Goal: Task Accomplishment & Management: Use online tool/utility

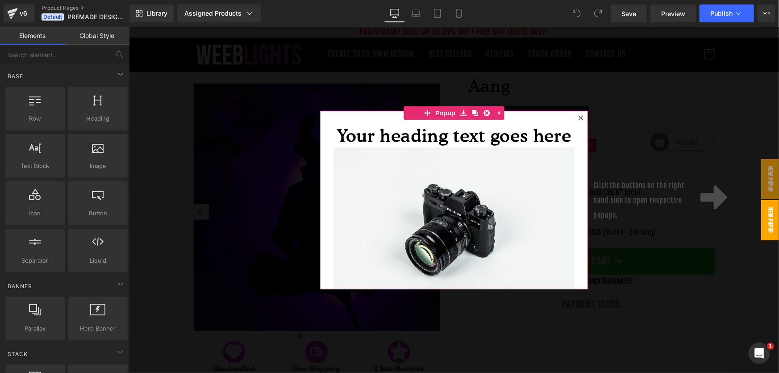
click at [578, 117] on icon at bounding box center [580, 117] width 5 height 5
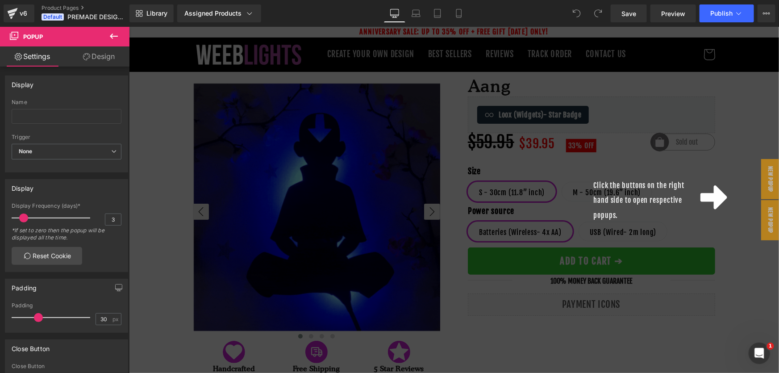
click at [116, 37] on icon at bounding box center [114, 36] width 11 height 11
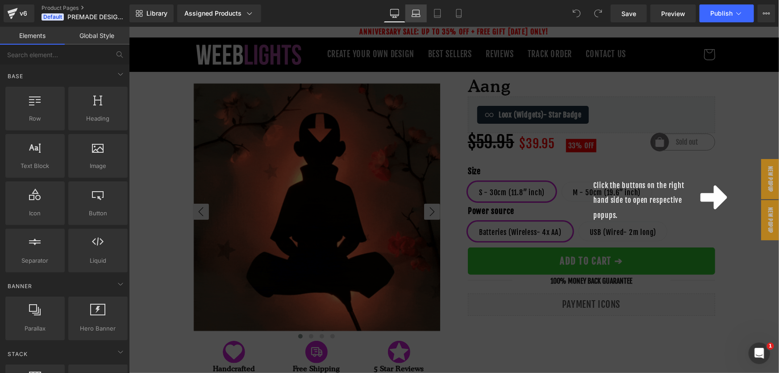
click at [412, 18] on link "Laptop" at bounding box center [416, 13] width 21 height 18
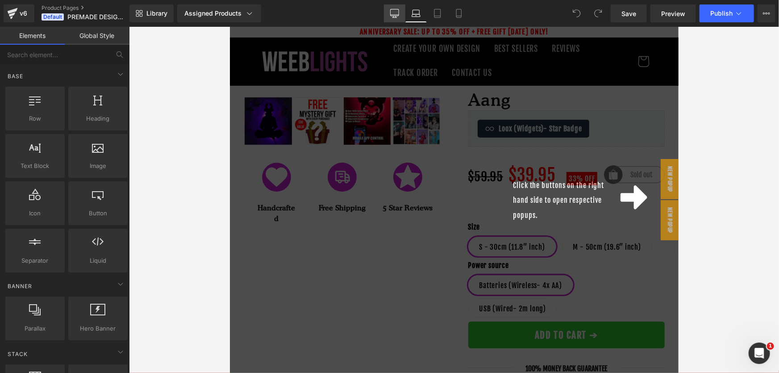
click at [394, 13] on icon at bounding box center [394, 13] width 9 height 9
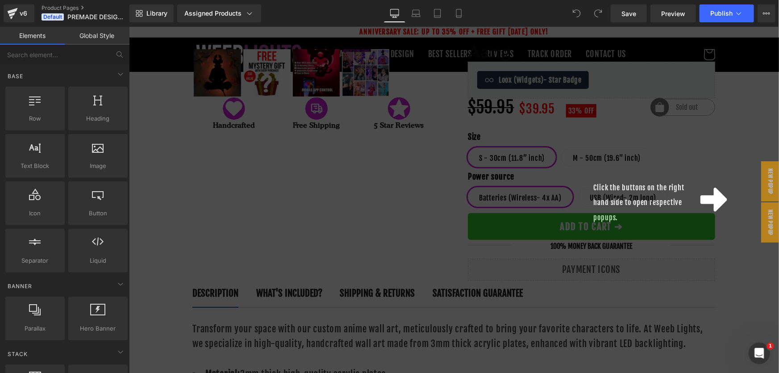
scroll to position [59, 0]
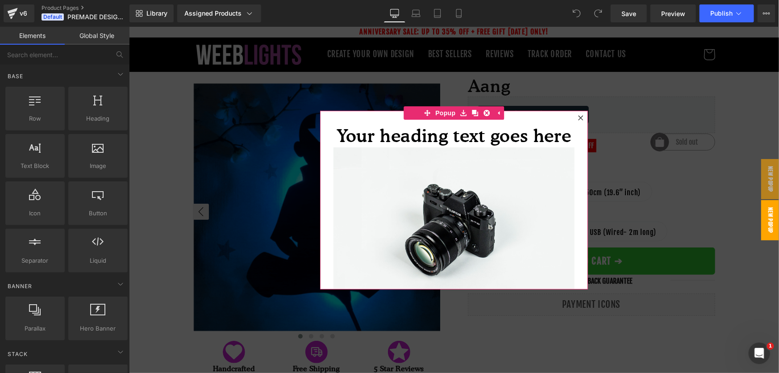
click at [580, 115] on icon at bounding box center [580, 117] width 5 height 5
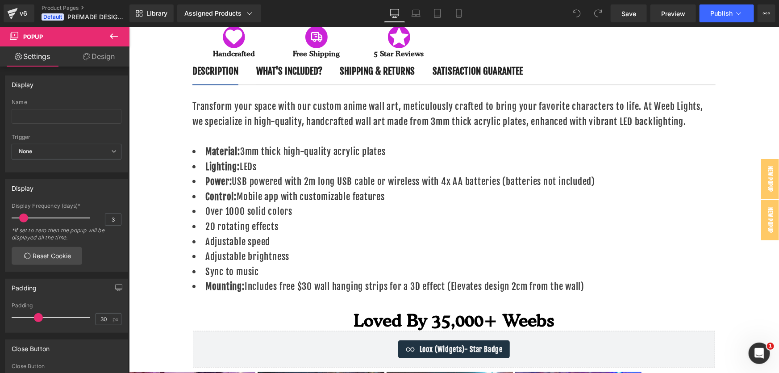
scroll to position [272, 0]
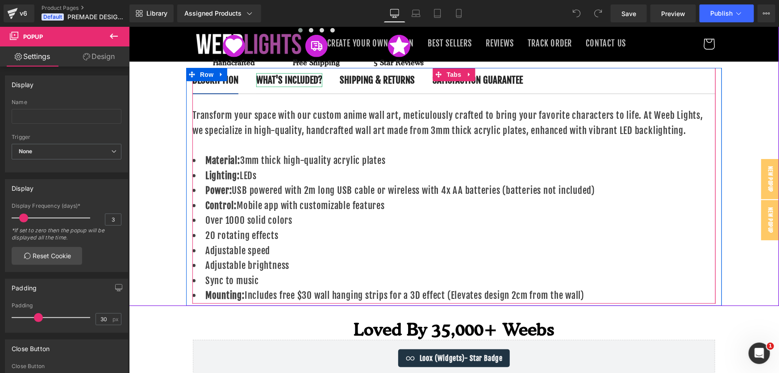
click at [322, 81] on b "WHAT'S INCLUDED?" at bounding box center [289, 80] width 66 height 12
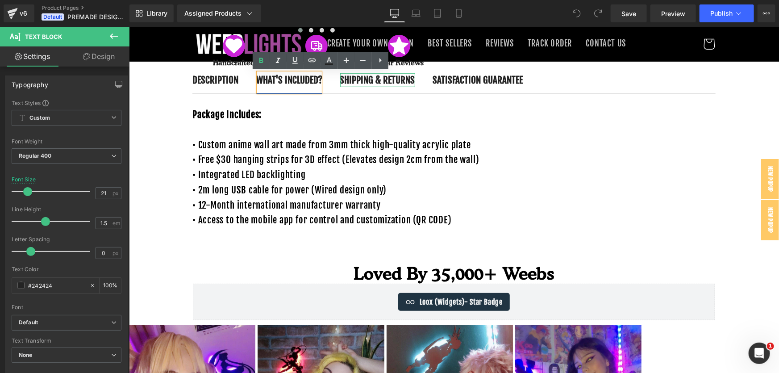
click at [415, 78] on b "SHIPPING & RETURNS" at bounding box center [377, 80] width 75 height 12
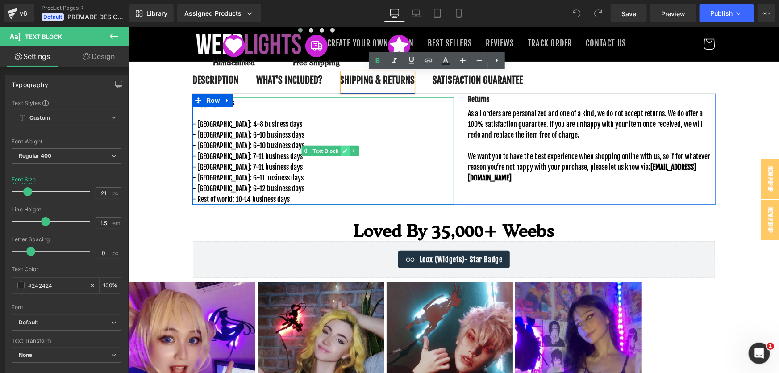
click at [343, 153] on link at bounding box center [344, 150] width 9 height 11
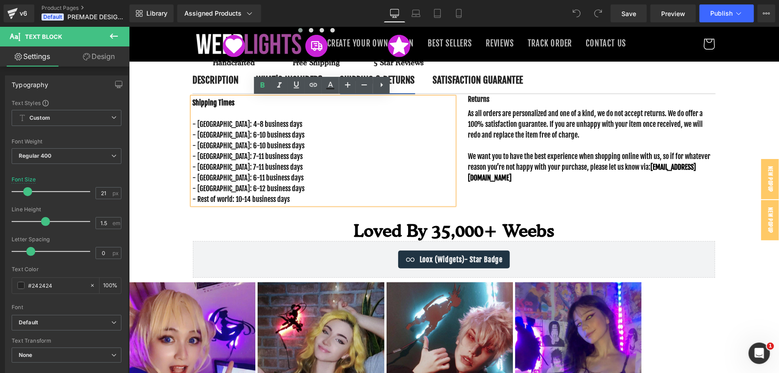
click at [343, 193] on p "- Rest of world: 10-14 business days" at bounding box center [316, 198] width 248 height 11
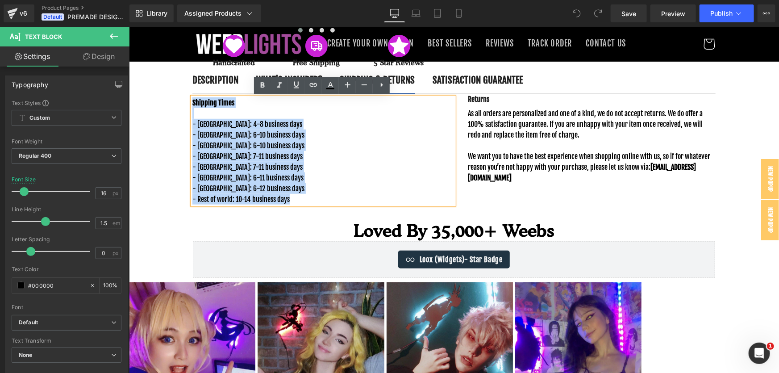
copy div "Shipping Times - [GEOGRAPHIC_DATA]: 4-8 business days - [GEOGRAPHIC_DATA]: 6-10…"
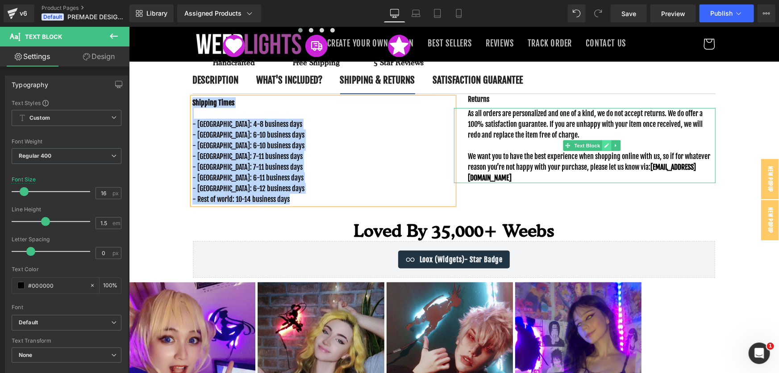
click at [606, 146] on icon at bounding box center [606, 144] width 5 height 5
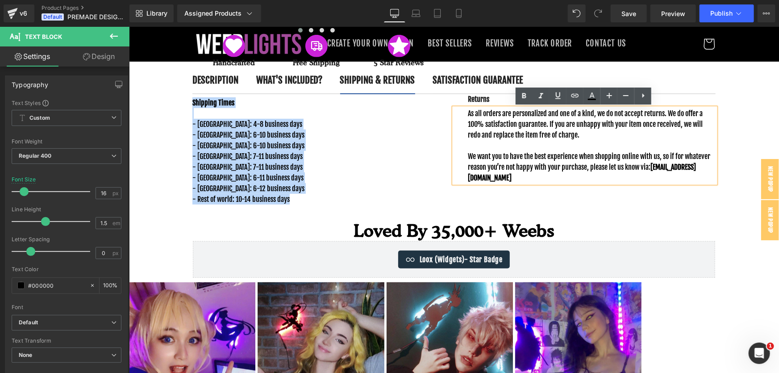
click at [465, 98] on div "Returns" at bounding box center [585, 98] width 262 height 11
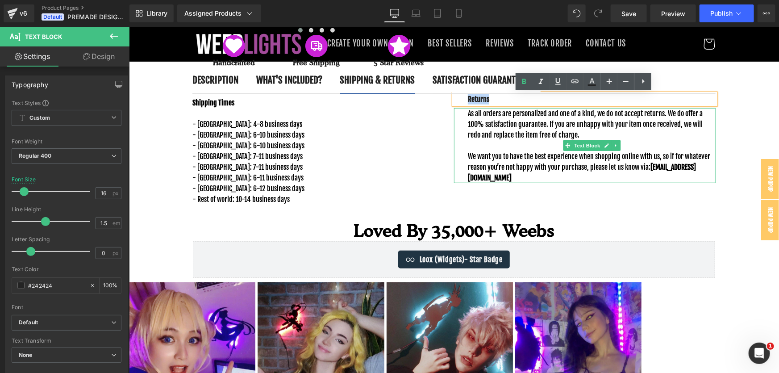
drag, startPoint x: 466, startPoint y: 100, endPoint x: 528, endPoint y: 159, distance: 85.9
click at [528, 159] on div "Returns Text Block As all orders are personalized and one of a kind, we do not …" at bounding box center [585, 137] width 262 height 89
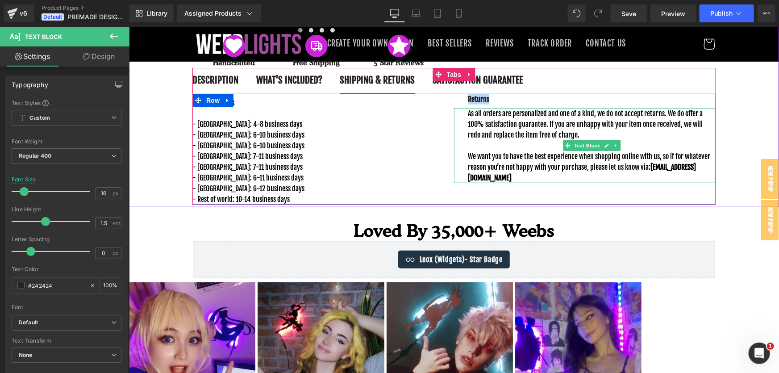
click at [473, 120] on p "As all orders are personalized and one of a kind, we do not accept returns. We …" at bounding box center [592, 124] width 248 height 32
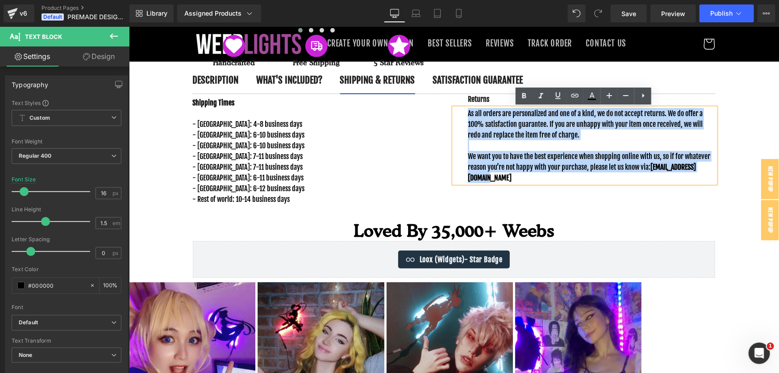
drag, startPoint x: 465, startPoint y: 111, endPoint x: 593, endPoint y: 180, distance: 144.9
click at [593, 180] on div "As all orders are personalized and one of a kind, we do not accept returns. We …" at bounding box center [585, 145] width 262 height 75
copy div "As all orders are personalized and one of a kind, we do not accept returns. We …"
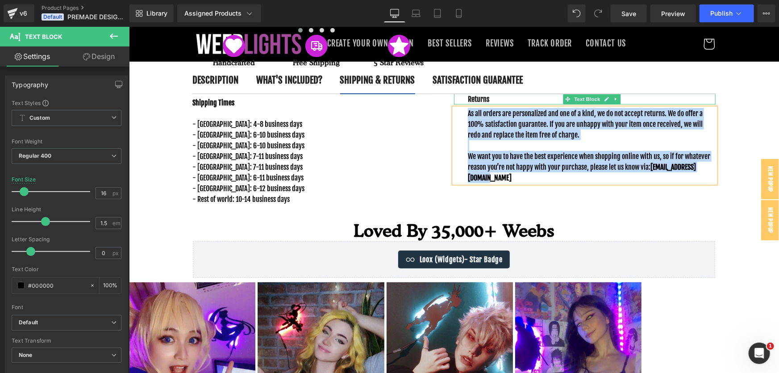
click at [494, 99] on p "Returns" at bounding box center [592, 98] width 248 height 11
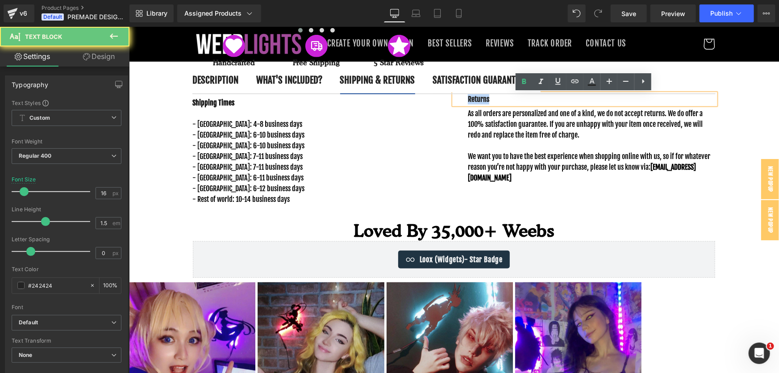
drag, startPoint x: 494, startPoint y: 99, endPoint x: 459, endPoint y: 99, distance: 34.8
click at [459, 99] on div "Returns" at bounding box center [585, 98] width 262 height 11
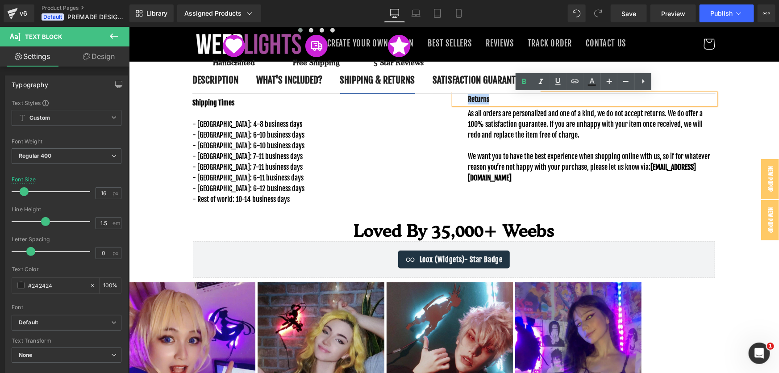
copy b "Returns"
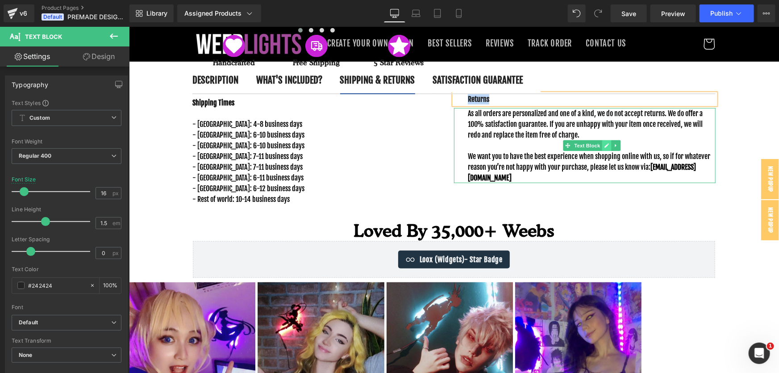
click at [605, 143] on icon at bounding box center [606, 144] width 5 height 5
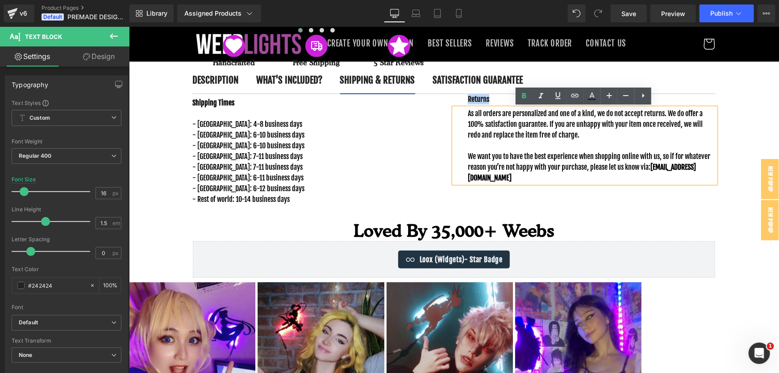
click at [480, 126] on p "As all orders are personalized and one of a kind, we do not accept returns. We …" at bounding box center [592, 124] width 248 height 32
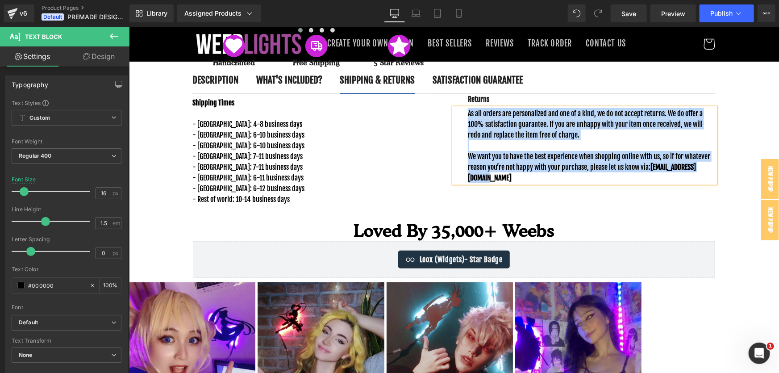
copy div "As all orders are personalized and one of a kind, we do not accept returns. We …"
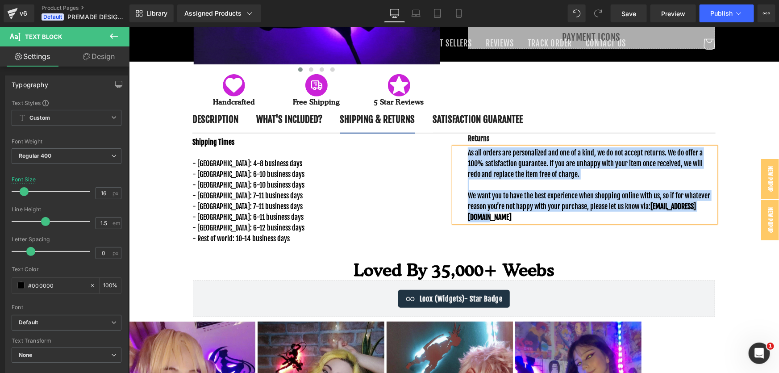
scroll to position [230, 0]
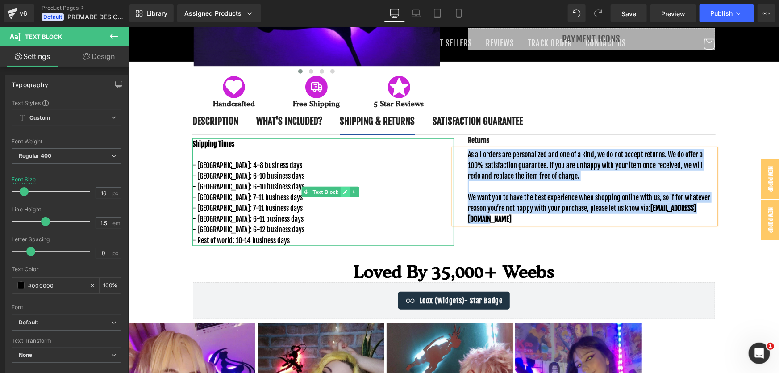
click at [343, 192] on icon at bounding box center [345, 192] width 4 height 4
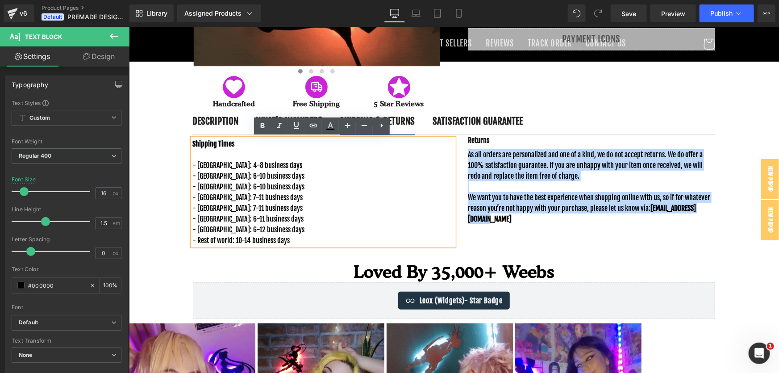
click at [315, 236] on p "- Rest of world: 10-14 business days" at bounding box center [316, 239] width 248 height 11
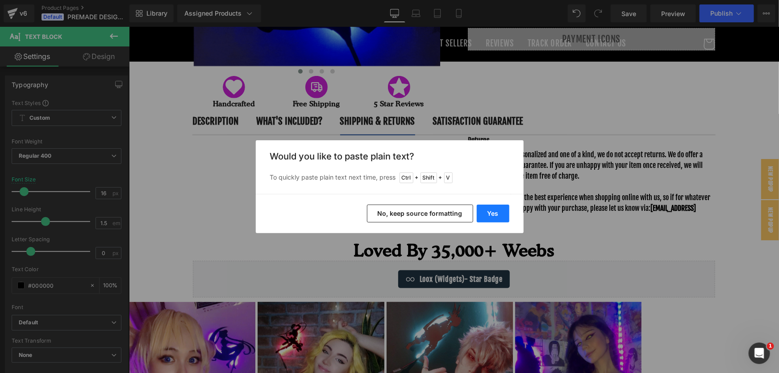
click at [494, 217] on button "Yes" at bounding box center [493, 214] width 33 height 18
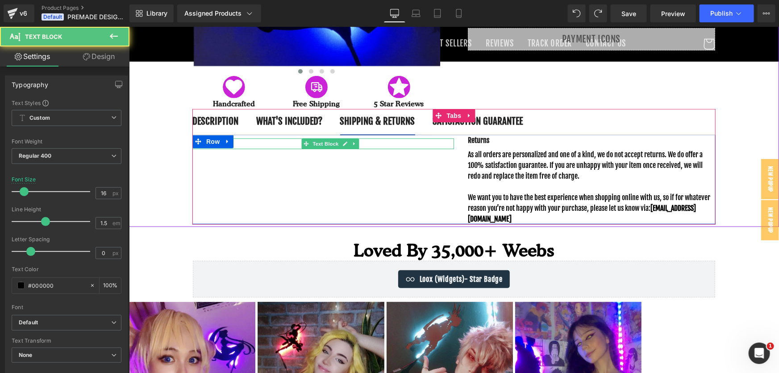
click at [265, 143] on p at bounding box center [316, 143] width 248 height 11
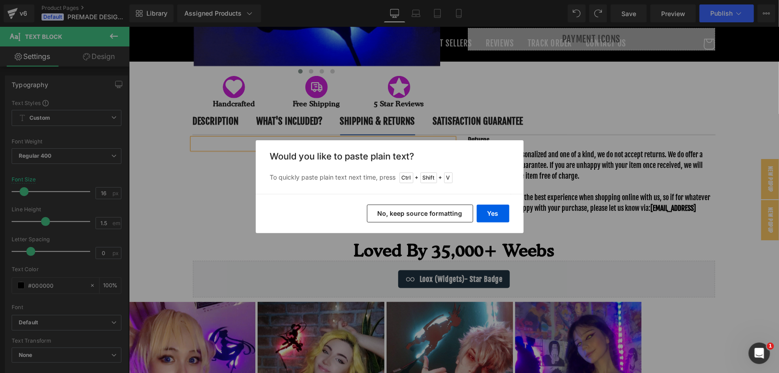
click at [441, 211] on button "No, keep source formatting" at bounding box center [420, 214] width 106 height 18
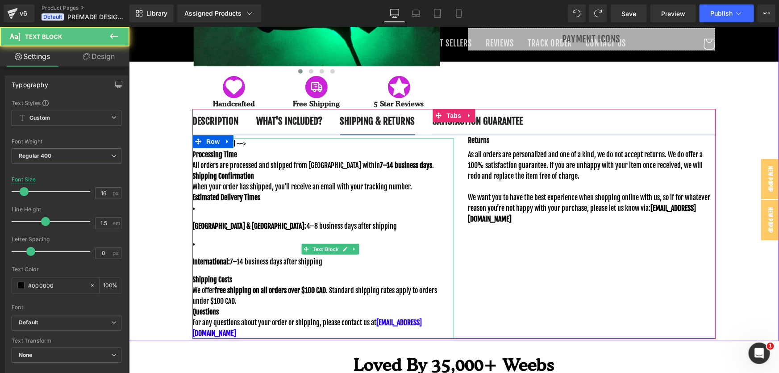
click at [267, 146] on p "x-tinymce/html -->" at bounding box center [316, 143] width 248 height 11
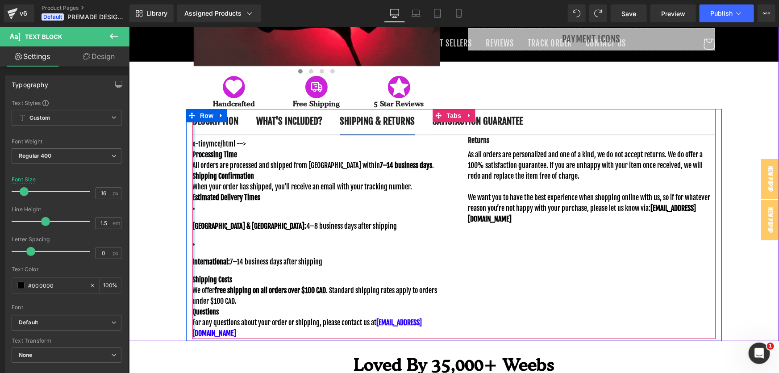
drag, startPoint x: 265, startPoint y: 143, endPoint x: 190, endPoint y: 147, distance: 75.1
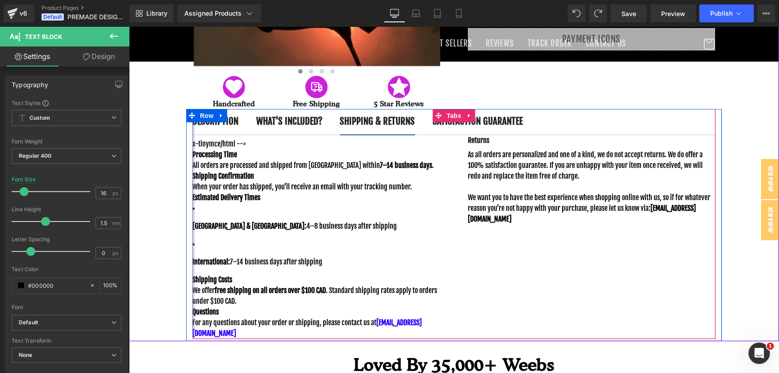
click at [192, 147] on div "DESCRIPTION Text Block WHAT'S INCLUDED? Text Block SHIPPING & RETURNS Text Bloc…" at bounding box center [453, 224] width 523 height 230
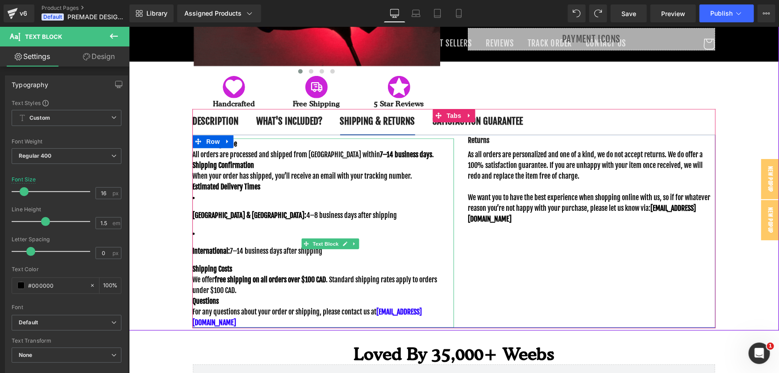
click at [197, 220] on li "[GEOGRAPHIC_DATA] & [GEOGRAPHIC_DATA]: 4–8 business days after shipping" at bounding box center [316, 206] width 248 height 29
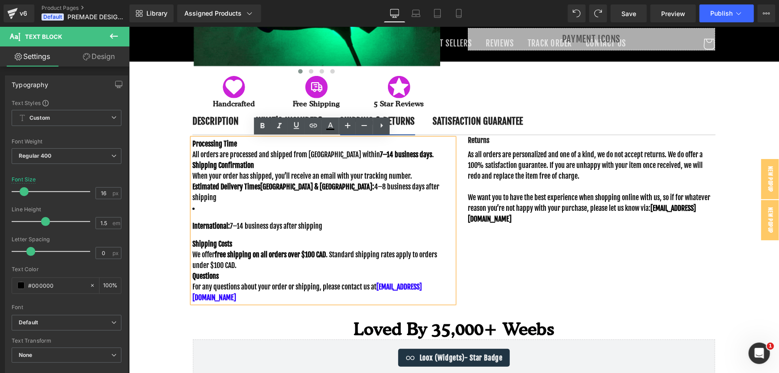
click at [202, 215] on li "International: 7–14 business days after shipping" at bounding box center [316, 216] width 248 height 29
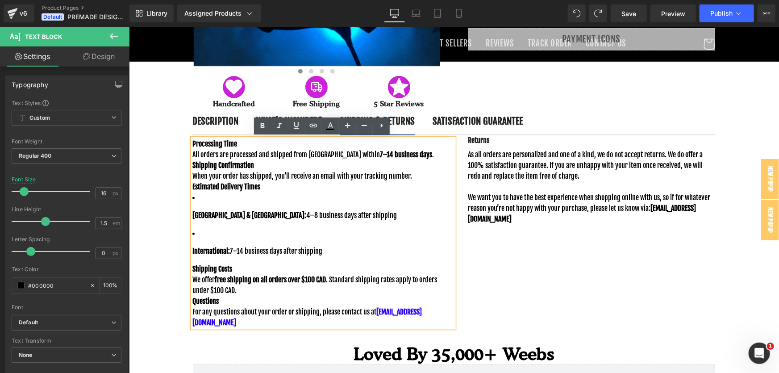
click at [197, 218] on li "[GEOGRAPHIC_DATA] & [GEOGRAPHIC_DATA]: 4–8 business days after shipping" at bounding box center [316, 206] width 248 height 29
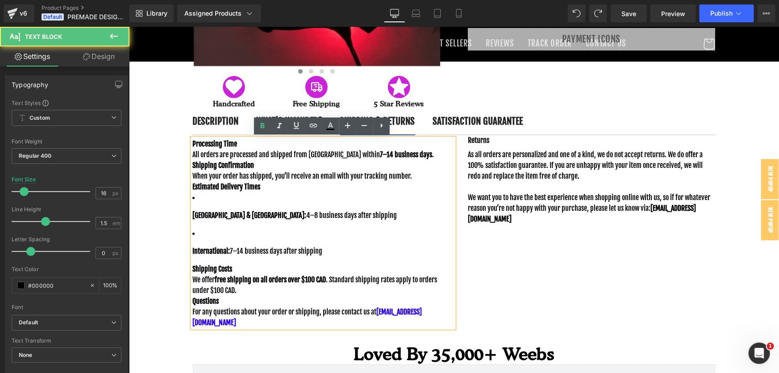
click at [197, 218] on li "[GEOGRAPHIC_DATA] & [GEOGRAPHIC_DATA]: 4–8 business days after shipping" at bounding box center [316, 206] width 248 height 29
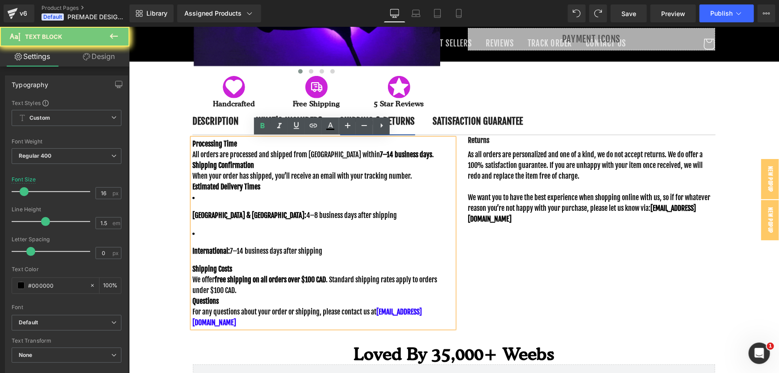
click at [197, 216] on li "[GEOGRAPHIC_DATA] & [GEOGRAPHIC_DATA]: 4–8 business days after shipping" at bounding box center [316, 206] width 248 height 29
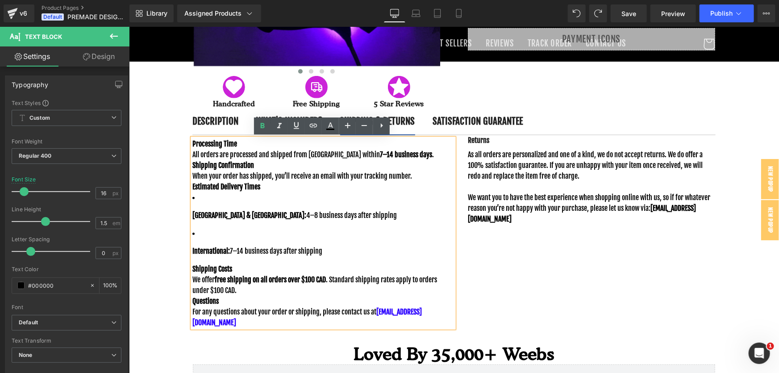
click at [197, 216] on li "[GEOGRAPHIC_DATA] & [GEOGRAPHIC_DATA]: 4–8 business days after shipping" at bounding box center [316, 206] width 248 height 29
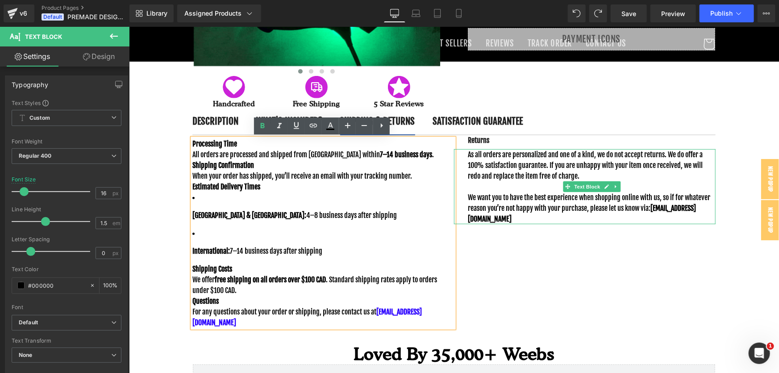
click at [563, 161] on p "As all orders are personalized and one of a kind, we do not accept returns. We …" at bounding box center [592, 165] width 248 height 32
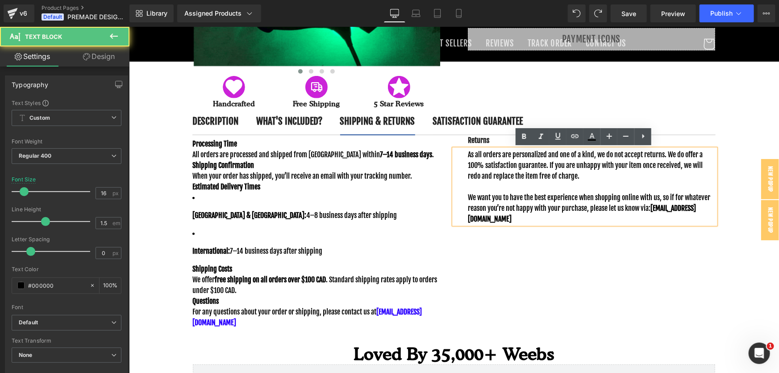
click at [492, 163] on p "As all orders are personalized and one of a kind, we do not accept returns. We …" at bounding box center [592, 165] width 248 height 32
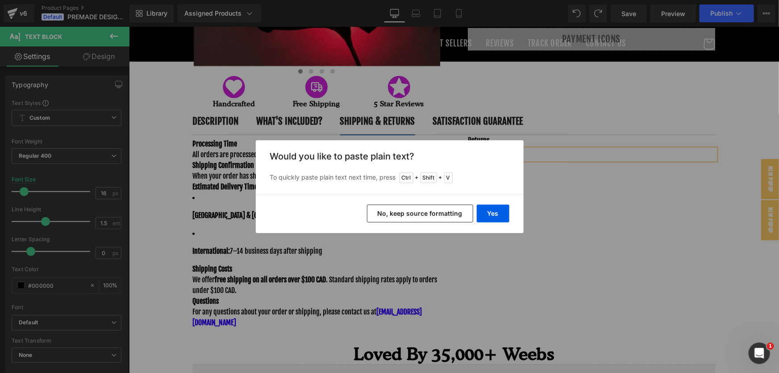
click at [446, 213] on button "No, keep source formatting" at bounding box center [420, 214] width 106 height 18
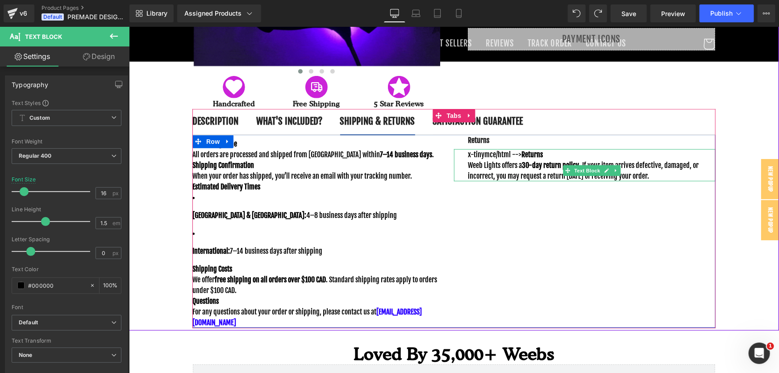
drag, startPoint x: 528, startPoint y: 153, endPoint x: 462, endPoint y: 158, distance: 66.3
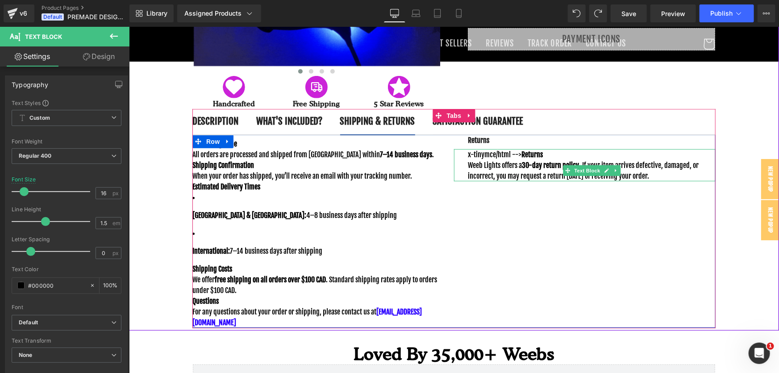
click at [462, 158] on div "x-tinymce/html --> Returns Weeb Lights offers a 30-day return policy . If your …" at bounding box center [585, 165] width 262 height 32
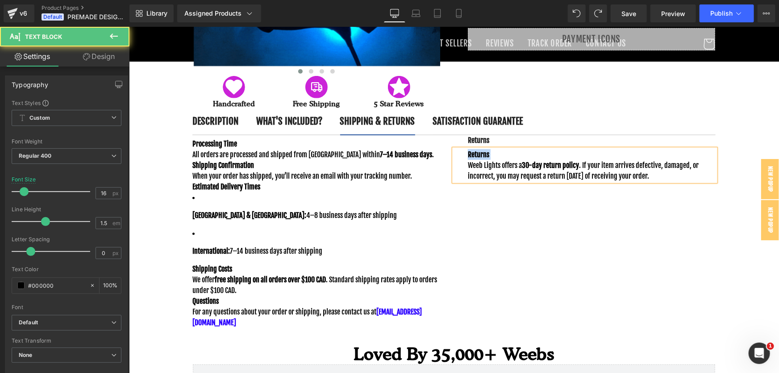
drag, startPoint x: 494, startPoint y: 156, endPoint x: 459, endPoint y: 162, distance: 35.8
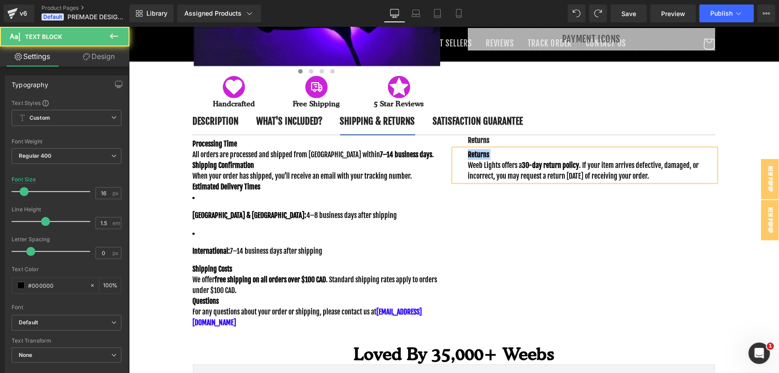
click at [459, 162] on div "Returns Weeb Lights offers a 30-day return policy . If your item arrives defect…" at bounding box center [585, 165] width 262 height 32
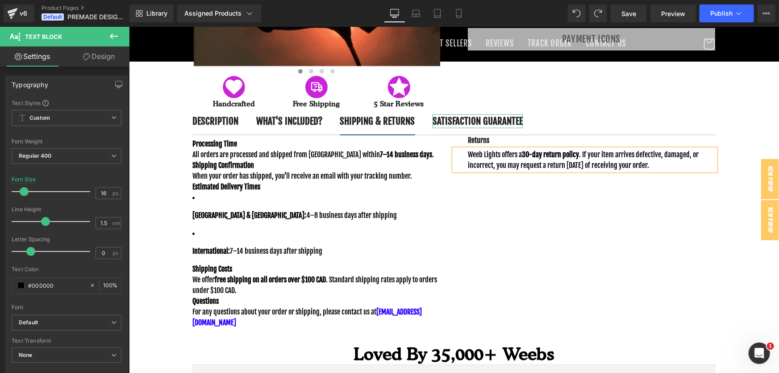
click at [523, 121] on b "SATISFACTION GUARANTEE" at bounding box center [477, 121] width 90 height 12
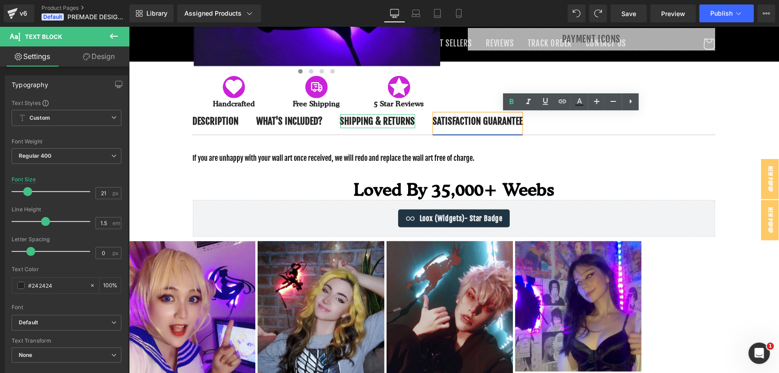
click at [415, 118] on b "SHIPPING & RETURNS" at bounding box center [377, 121] width 75 height 12
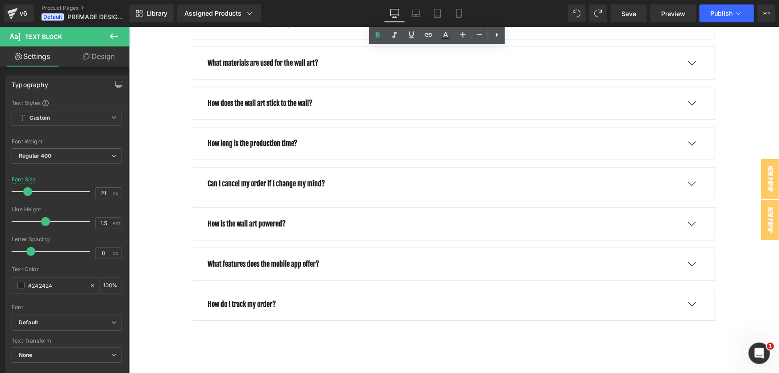
scroll to position [1054, 0]
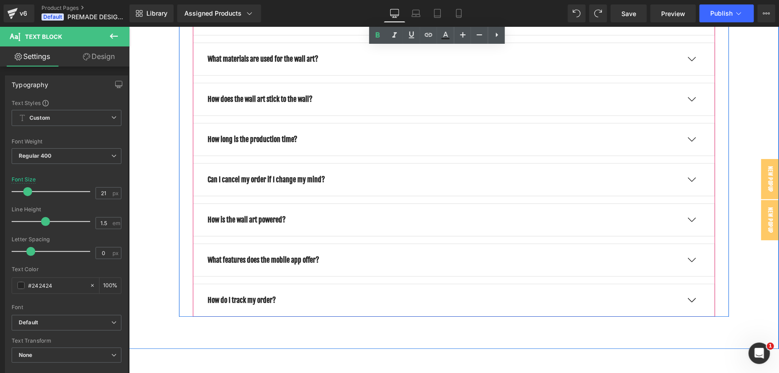
click at [692, 144] on div "How long is the production time? Text Block" at bounding box center [453, 139] width 493 height 11
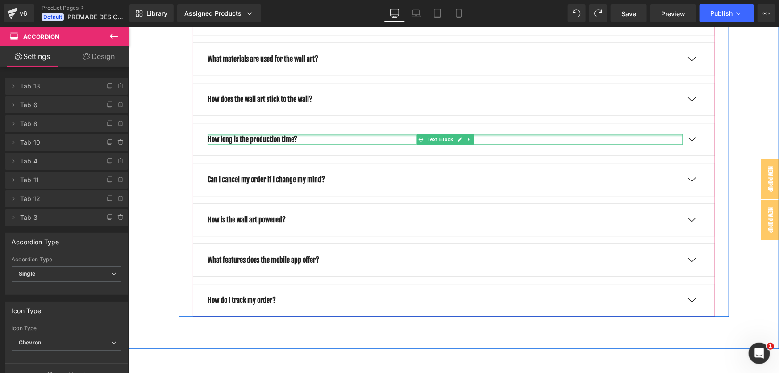
click at [287, 136] on div at bounding box center [444, 135] width 475 height 2
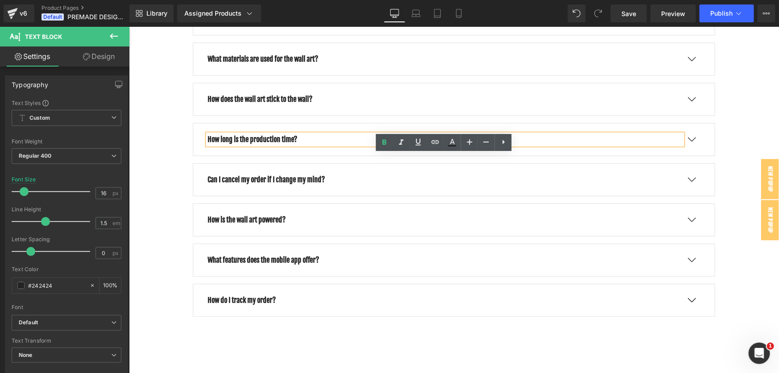
click at [691, 141] on span "button" at bounding box center [691, 141] width 0 height 0
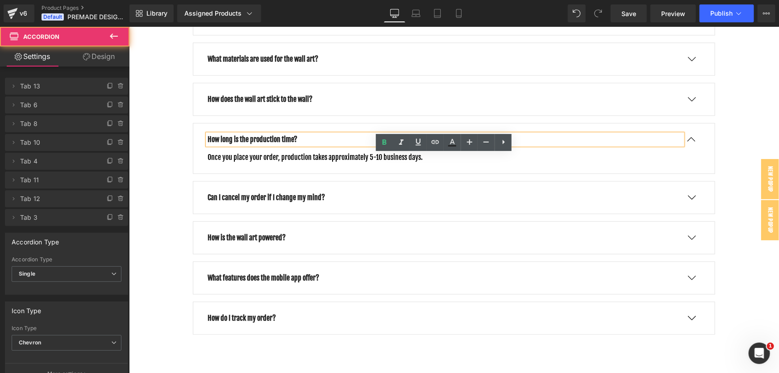
click at [689, 142] on button "button" at bounding box center [691, 139] width 18 height 7
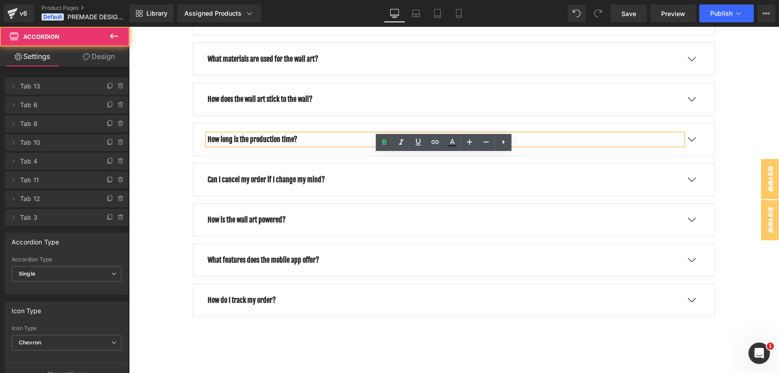
click at [197, 155] on div "How long is the production time? Text Block Once you place your order, producti…" at bounding box center [453, 138] width 523 height 33
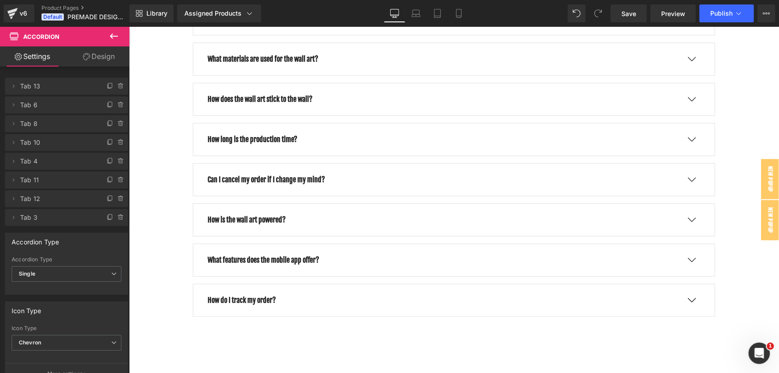
click at [197, 155] on div "How long is the production time? Text Block Once you place your order, producti…" at bounding box center [453, 138] width 523 height 33
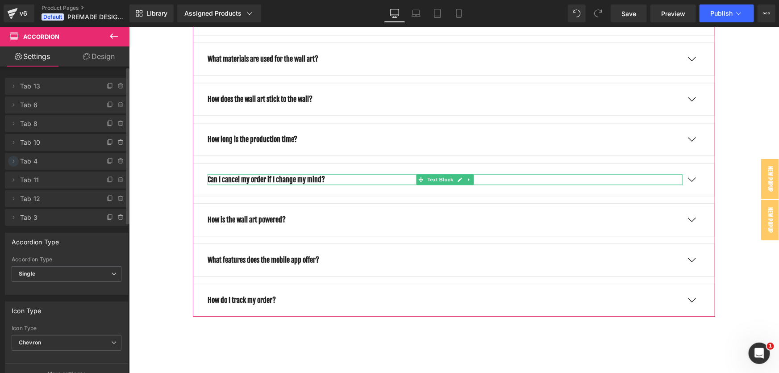
click at [14, 163] on icon at bounding box center [13, 161] width 7 height 7
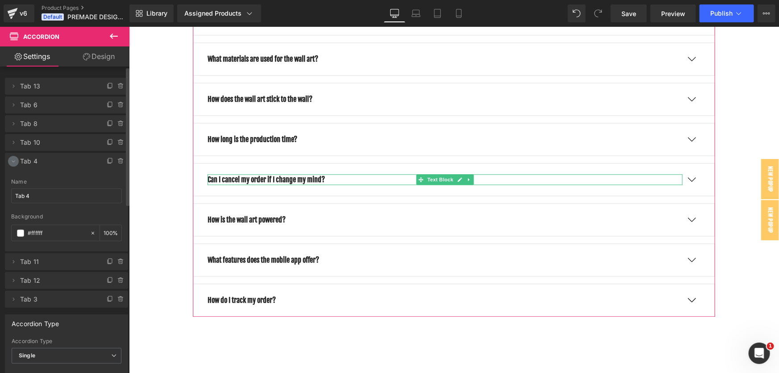
click at [14, 163] on icon at bounding box center [13, 161] width 7 height 7
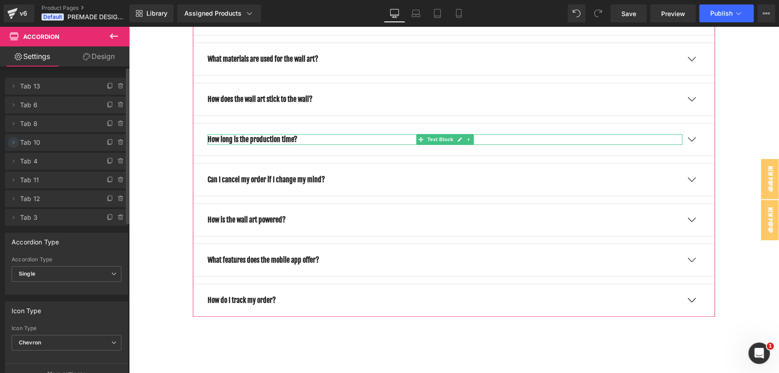
click at [13, 142] on icon at bounding box center [14, 142] width 2 height 3
click at [13, 142] on icon at bounding box center [13, 142] width 7 height 7
click at [38, 143] on span "Tab 10" at bounding box center [57, 142] width 75 height 17
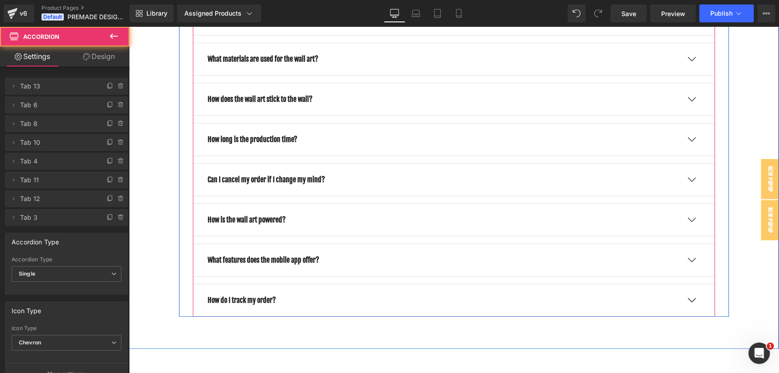
click at [691, 183] on button "button" at bounding box center [691, 179] width 18 height 7
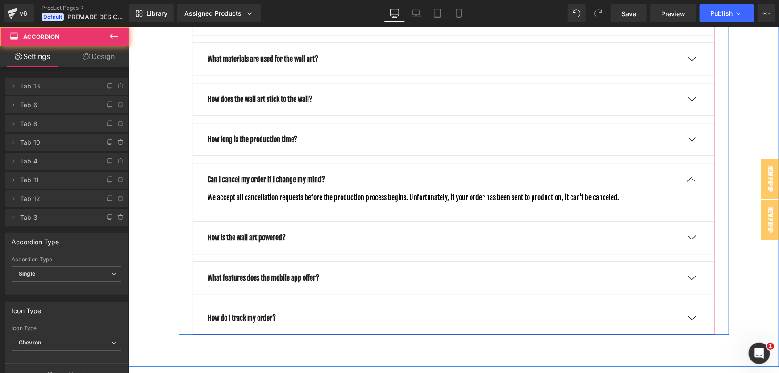
click at [690, 183] on button "button" at bounding box center [691, 179] width 18 height 7
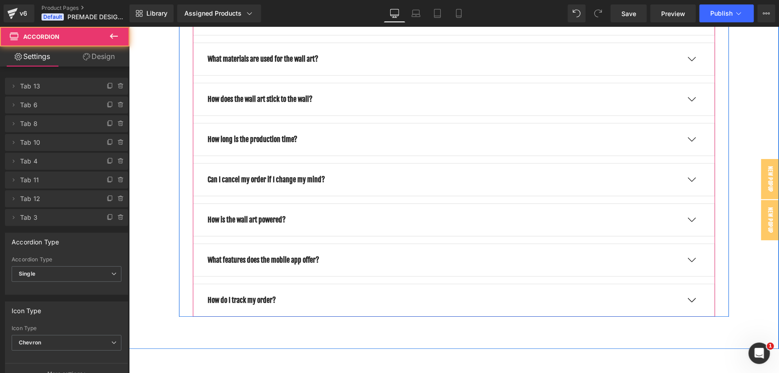
click at [691, 223] on button "button" at bounding box center [691, 219] width 18 height 7
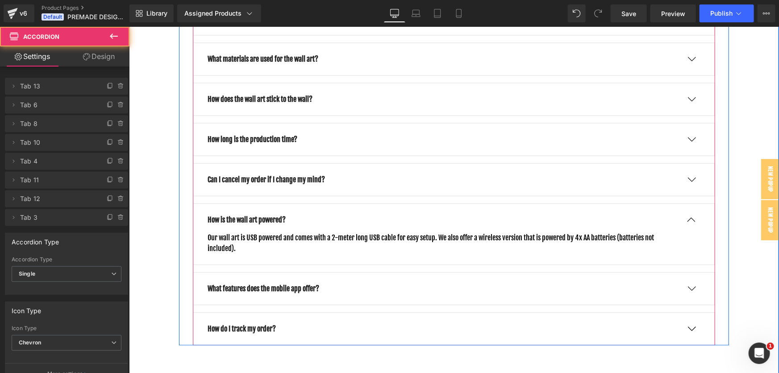
click at [691, 222] on span "button" at bounding box center [691, 222] width 0 height 0
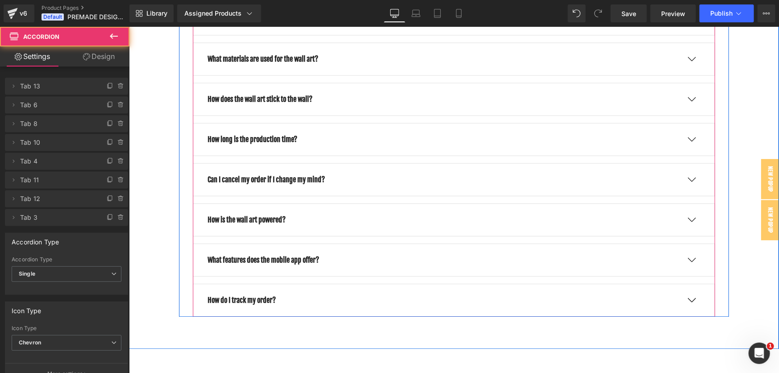
click at [689, 263] on button "button" at bounding box center [691, 259] width 18 height 7
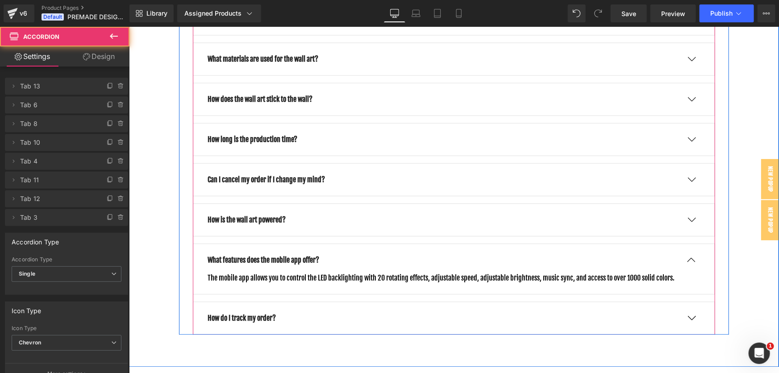
click at [691, 262] on span "button" at bounding box center [691, 262] width 0 height 0
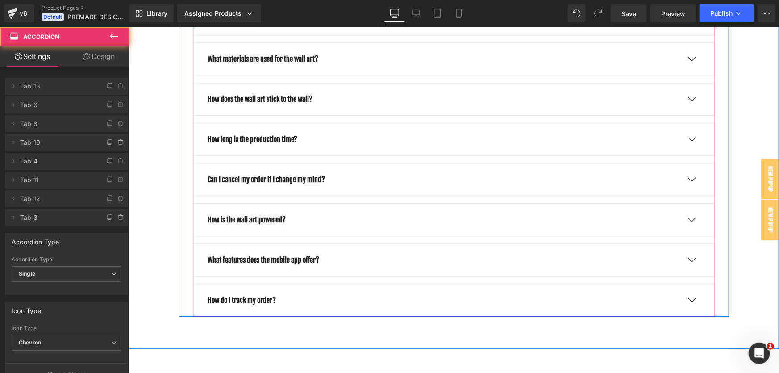
click at [686, 303] on button "button" at bounding box center [691, 300] width 18 height 7
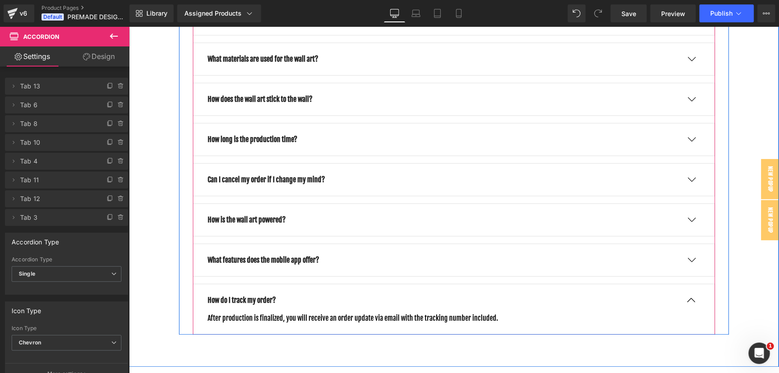
click at [690, 303] on button "button" at bounding box center [691, 300] width 18 height 7
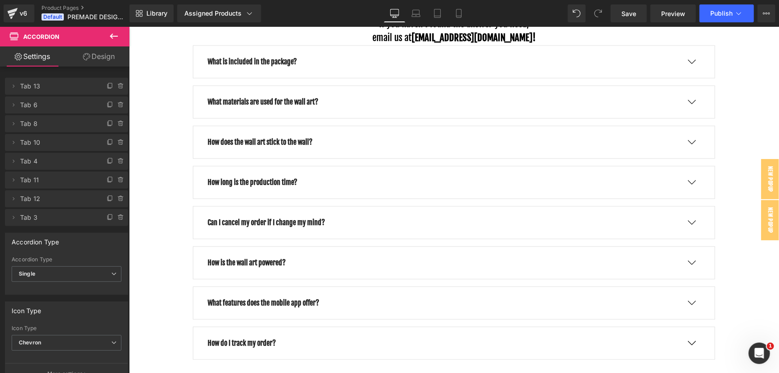
scroll to position [1016, 0]
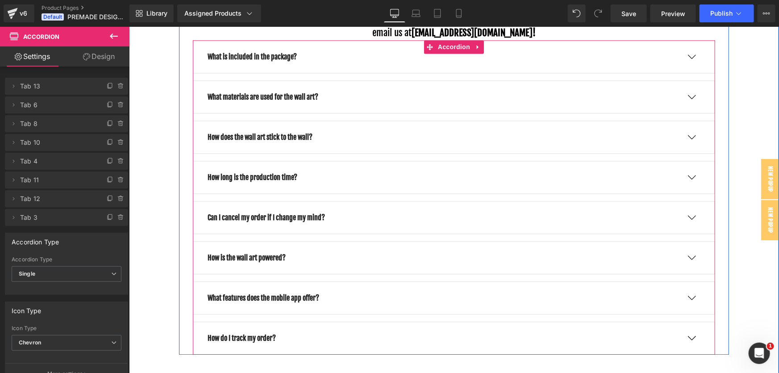
click at [692, 180] on button "button" at bounding box center [691, 177] width 18 height 7
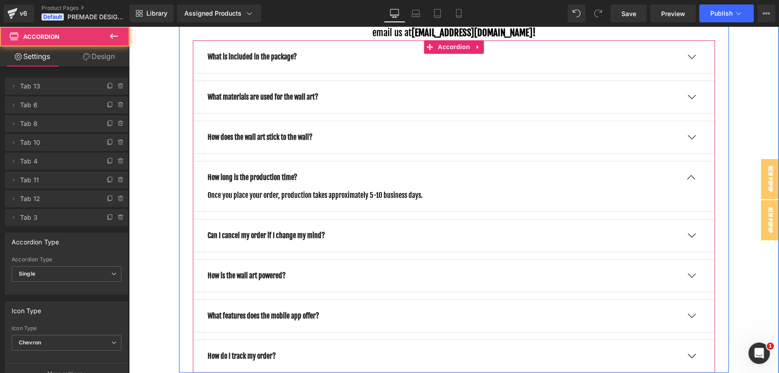
click at [692, 180] on button "button" at bounding box center [691, 177] width 18 height 7
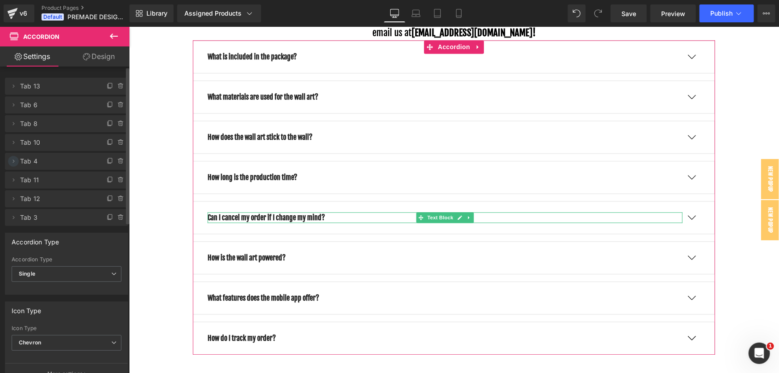
click at [13, 163] on icon at bounding box center [13, 161] width 7 height 7
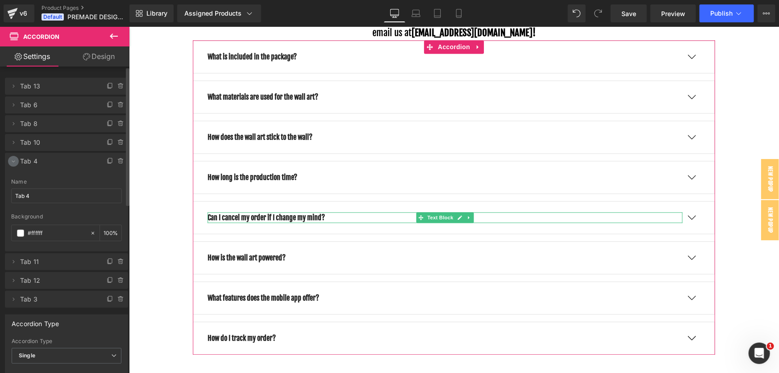
click at [13, 163] on icon at bounding box center [13, 161] width 7 height 7
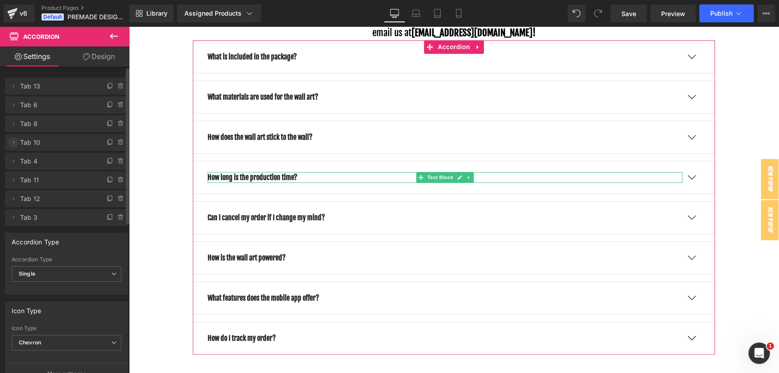
click at [13, 145] on icon at bounding box center [13, 142] width 7 height 7
click at [120, 142] on icon at bounding box center [120, 143] width 0 height 2
click at [107, 143] on button "Delete" at bounding box center [111, 143] width 28 height 12
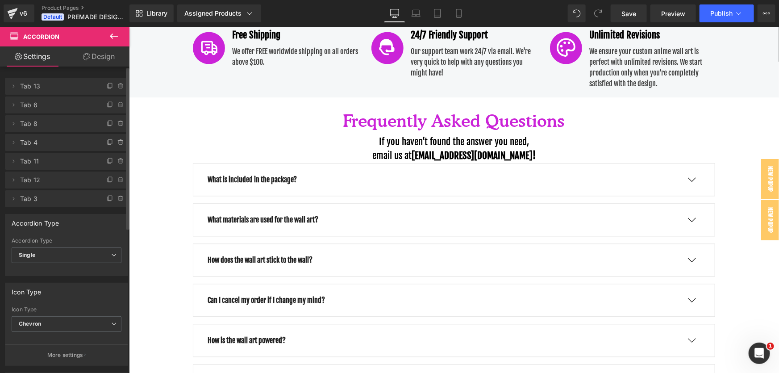
scroll to position [851, 0]
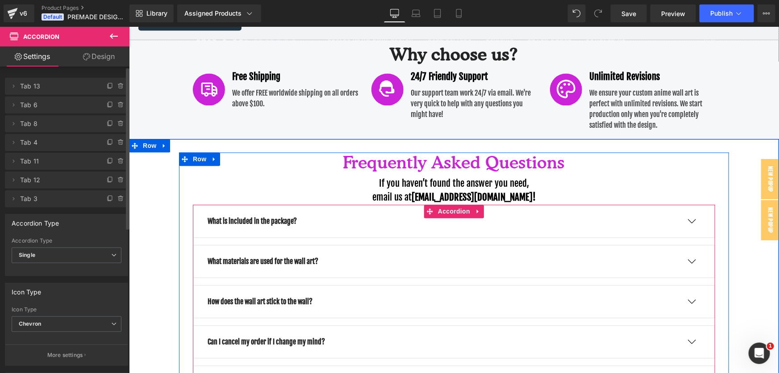
click at [690, 226] on div "What is included in the package? Text Block" at bounding box center [453, 221] width 493 height 11
click at [690, 225] on button "button" at bounding box center [691, 221] width 18 height 7
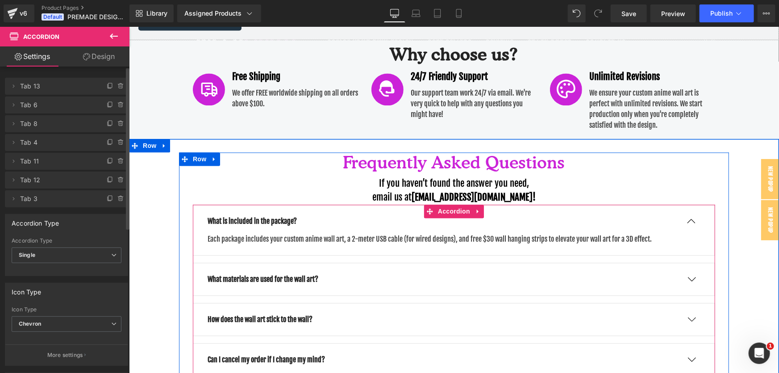
click at [690, 225] on button "button" at bounding box center [691, 221] width 18 height 7
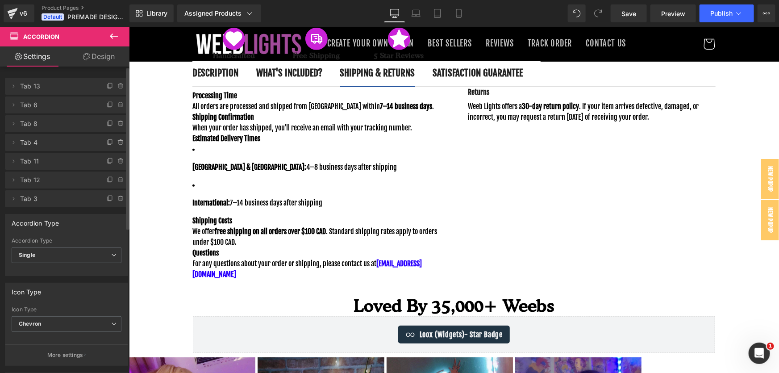
scroll to position [0, 0]
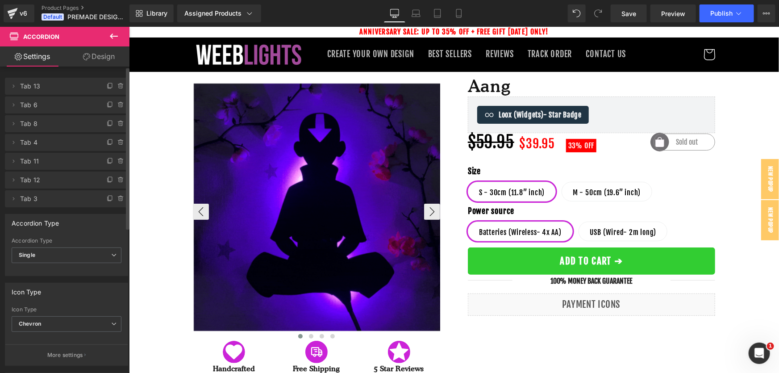
drag, startPoint x: 778, startPoint y: 226, endPoint x: 907, endPoint y: 35, distance: 230.4
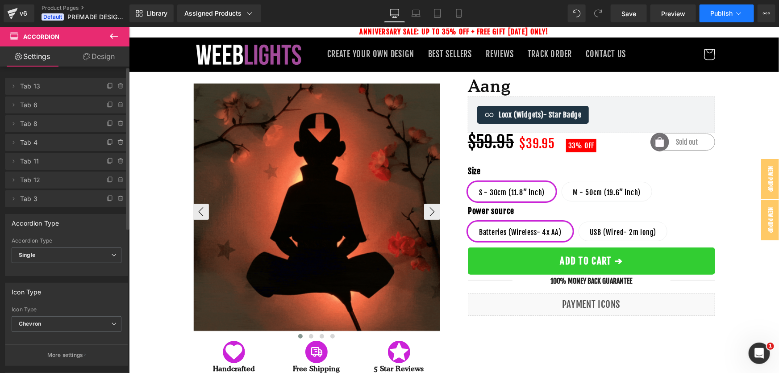
click at [734, 18] on button "Publish" at bounding box center [727, 13] width 54 height 18
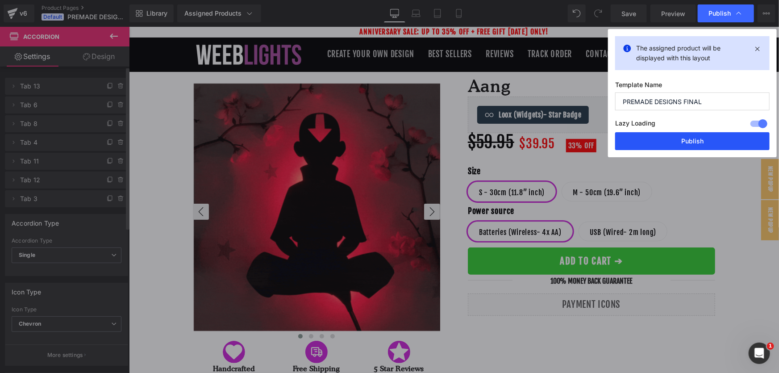
click at [716, 143] on button "Publish" at bounding box center [692, 141] width 155 height 18
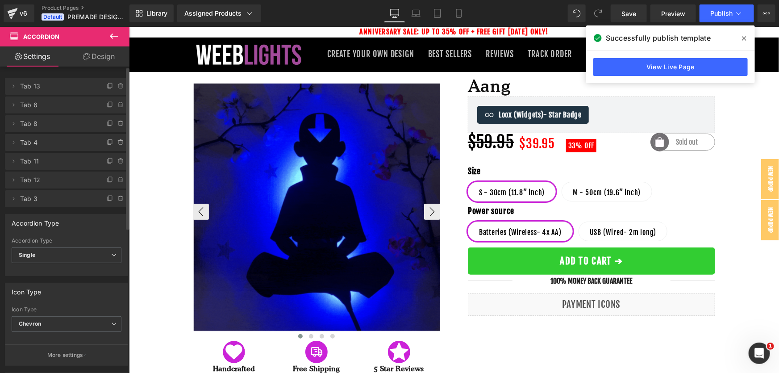
click at [741, 40] on span at bounding box center [744, 38] width 14 height 14
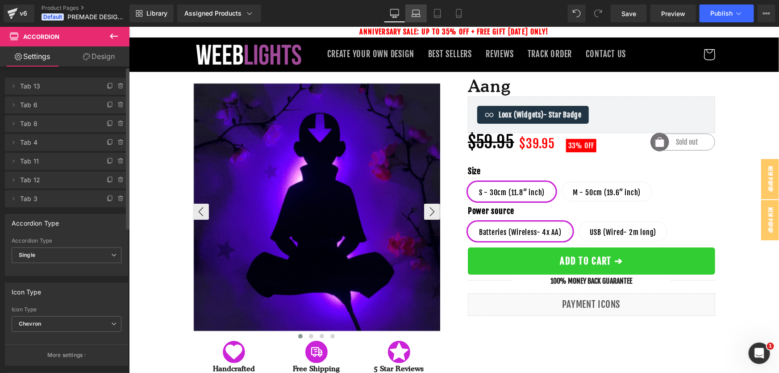
click at [419, 14] on icon at bounding box center [416, 13] width 9 height 9
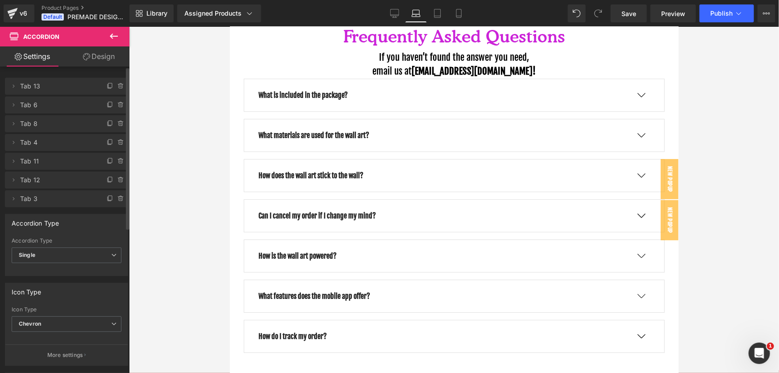
scroll to position [1367, 0]
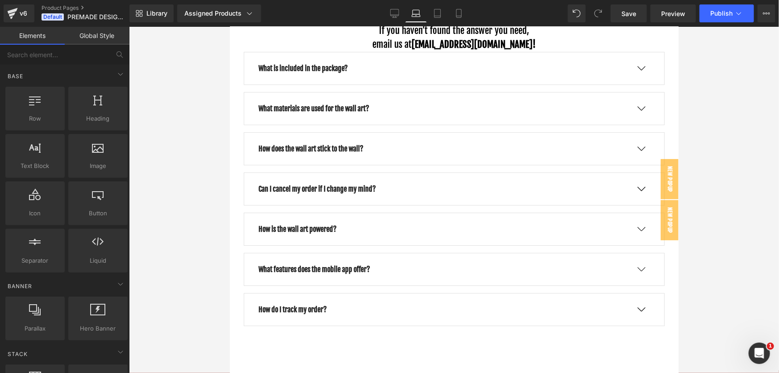
drag, startPoint x: 679, startPoint y: 261, endPoint x: 690, endPoint y: 168, distance: 93.1
click at [690, 168] on div at bounding box center [454, 200] width 650 height 346
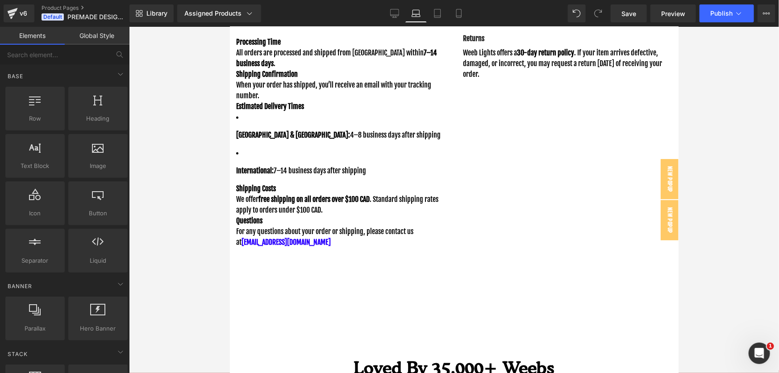
scroll to position [439, 0]
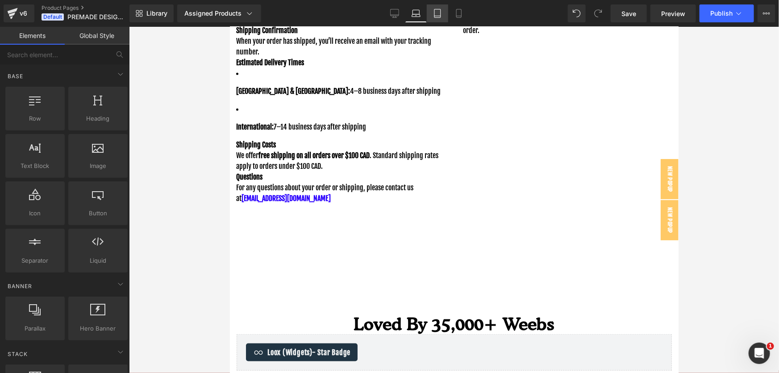
click at [431, 10] on link "Tablet" at bounding box center [437, 13] width 21 height 18
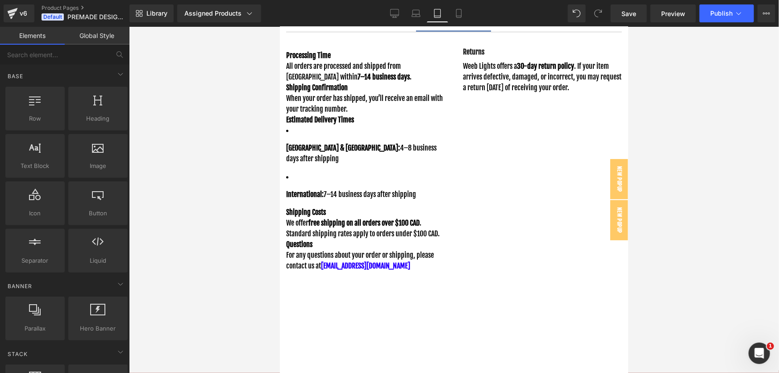
scroll to position [768, 0]
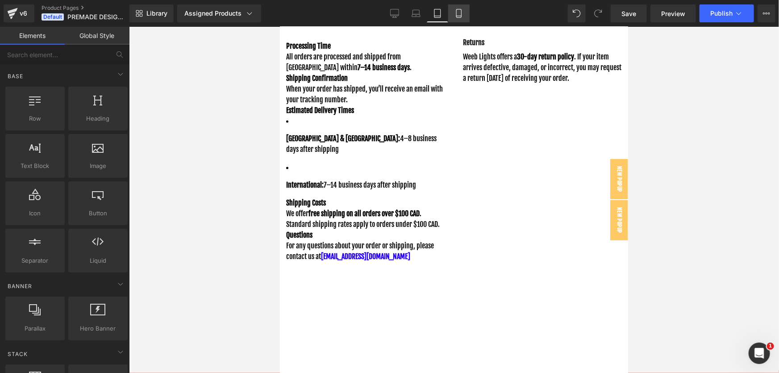
click at [461, 13] on icon at bounding box center [459, 13] width 9 height 9
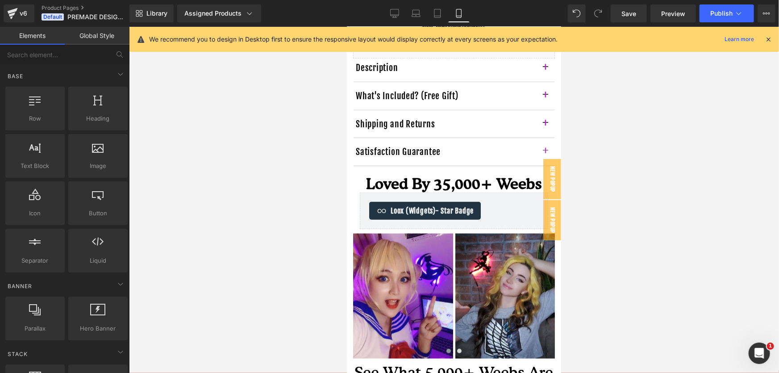
scroll to position [436, 0]
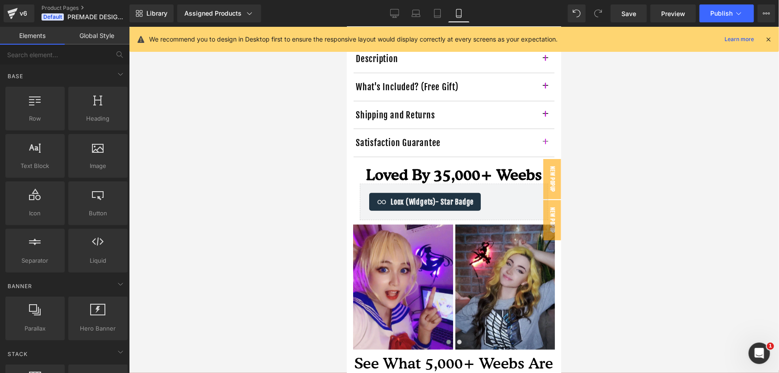
drag, startPoint x: 560, startPoint y: 138, endPoint x: 914, endPoint y: 141, distance: 354.6
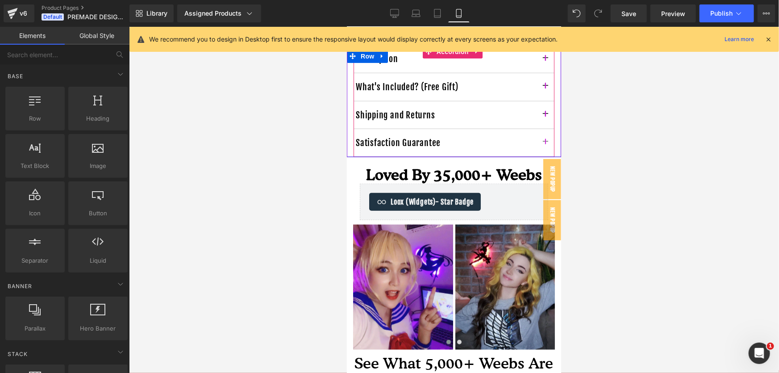
click at [541, 123] on button "button" at bounding box center [545, 115] width 18 height 28
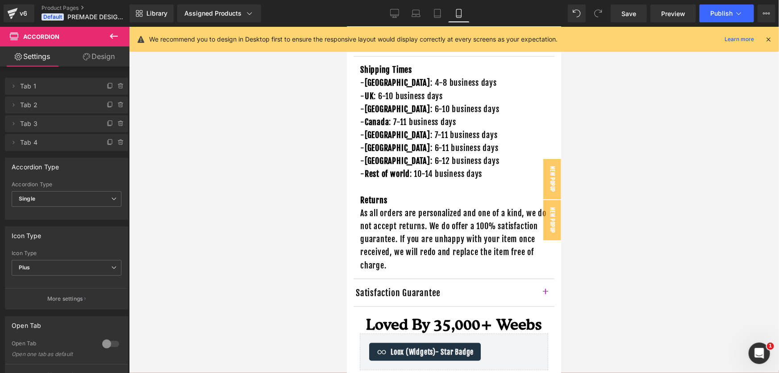
scroll to position [514, 0]
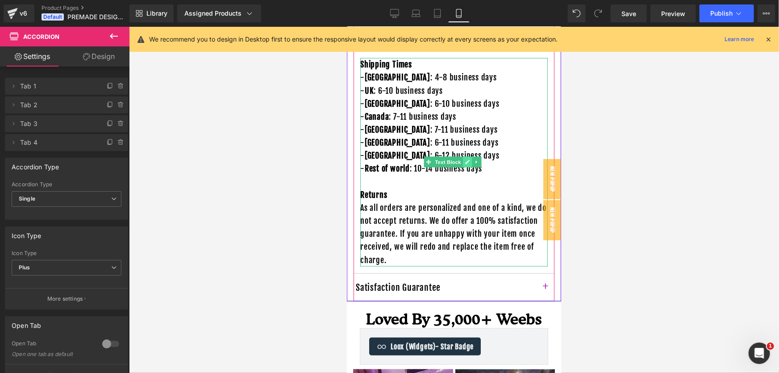
click at [465, 164] on icon at bounding box center [467, 162] width 4 height 4
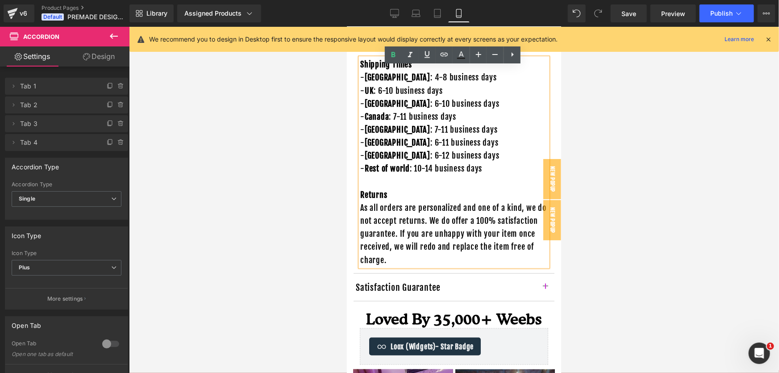
click at [501, 136] on p "- [GEOGRAPHIC_DATA] : 7-11 business days" at bounding box center [454, 129] width 188 height 13
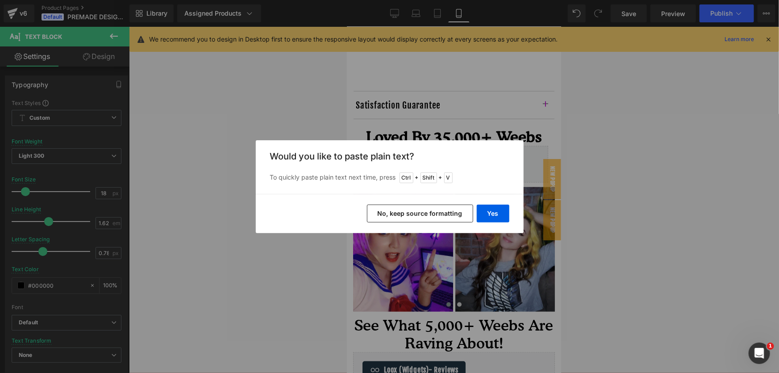
click at [457, 209] on button "No, keep source formatting" at bounding box center [420, 214] width 106 height 18
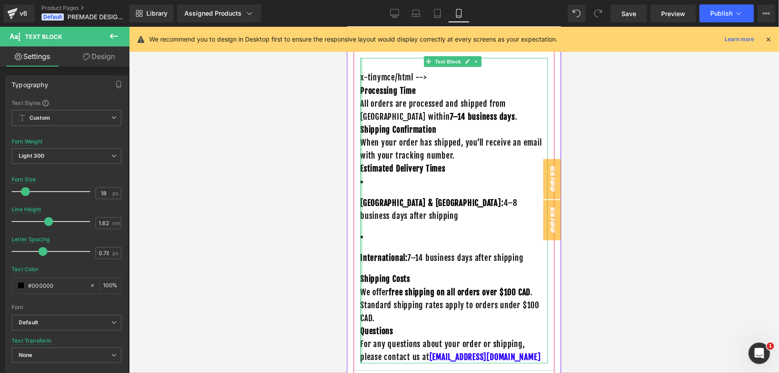
drag, startPoint x: 443, startPoint y: 88, endPoint x: 361, endPoint y: 89, distance: 81.7
click at [361, 89] on div "x-tinymce/html --> Processing Time All orders are processed and shipped from [G…" at bounding box center [454, 210] width 188 height 305
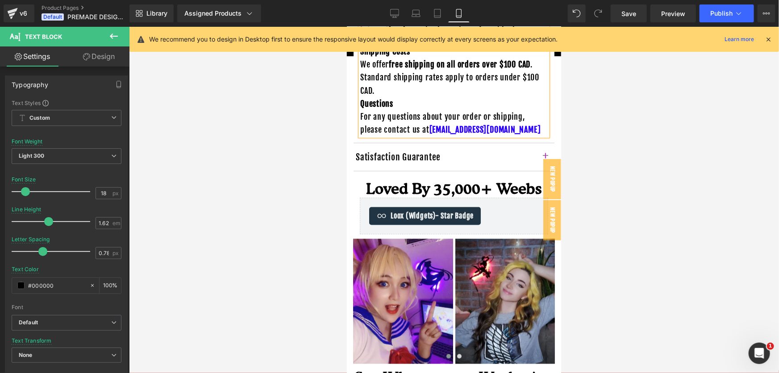
scroll to position [685, 0]
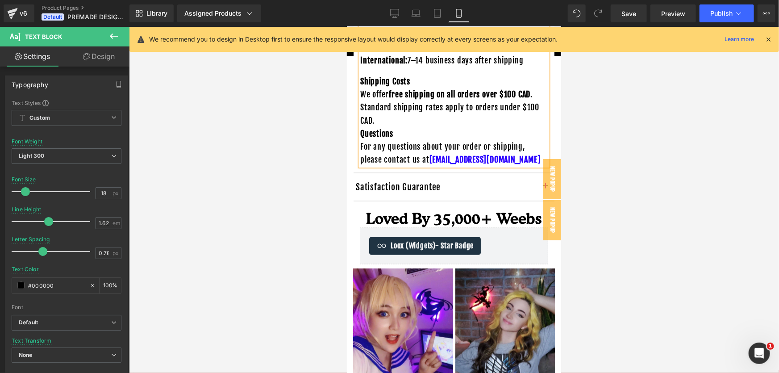
click at [476, 166] on p "Questions For any questions about your order or shipping, please contact us at …" at bounding box center [454, 146] width 188 height 39
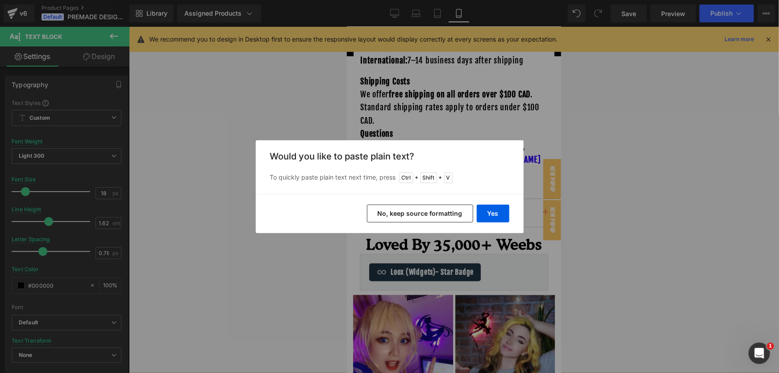
click at [428, 207] on button "No, keep source formatting" at bounding box center [420, 214] width 106 height 18
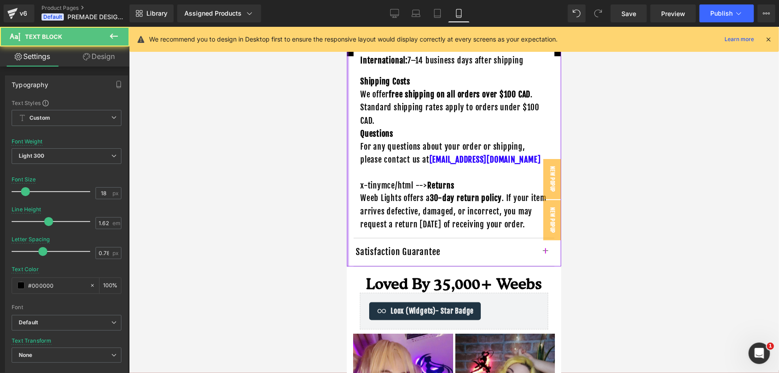
drag, startPoint x: 437, startPoint y: 218, endPoint x: 347, endPoint y: 211, distance: 89.5
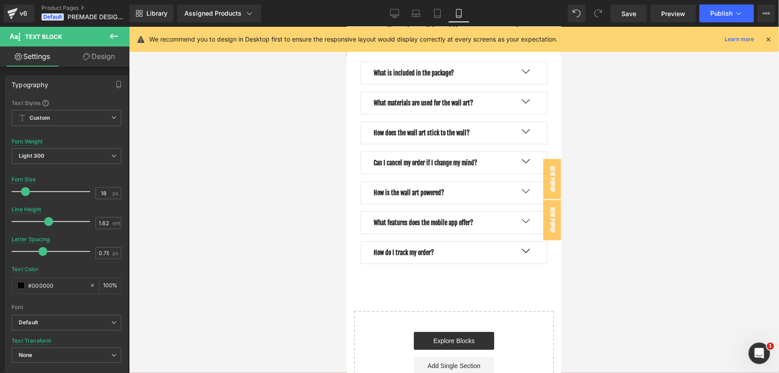
scroll to position [1440, 0]
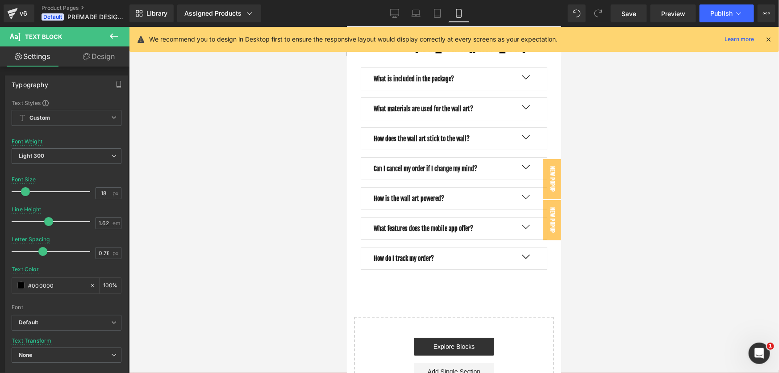
drag, startPoint x: 559, startPoint y: 147, endPoint x: 927, endPoint y: 284, distance: 392.6
click at [709, 9] on button "Publish" at bounding box center [727, 13] width 54 height 18
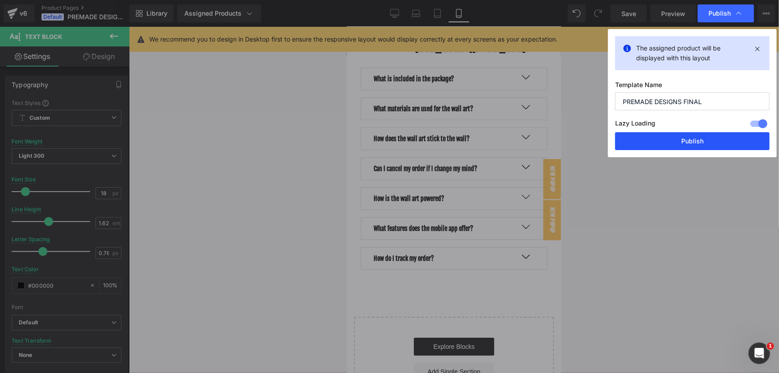
click at [699, 146] on button "Publish" at bounding box center [692, 141] width 155 height 18
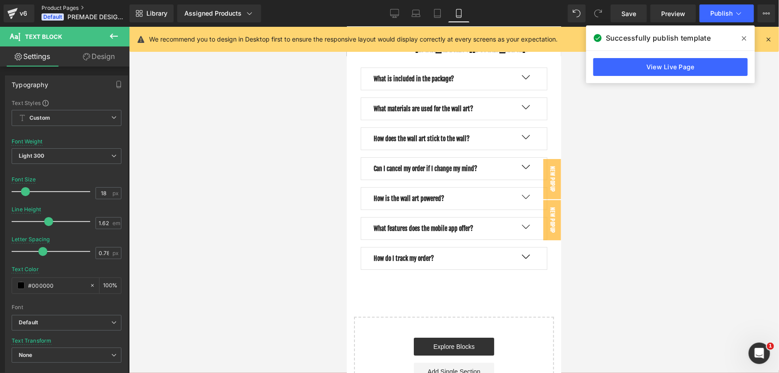
click at [62, 7] on link "Product Pages" at bounding box center [93, 7] width 103 height 7
